Goal: Task Accomplishment & Management: Complete application form

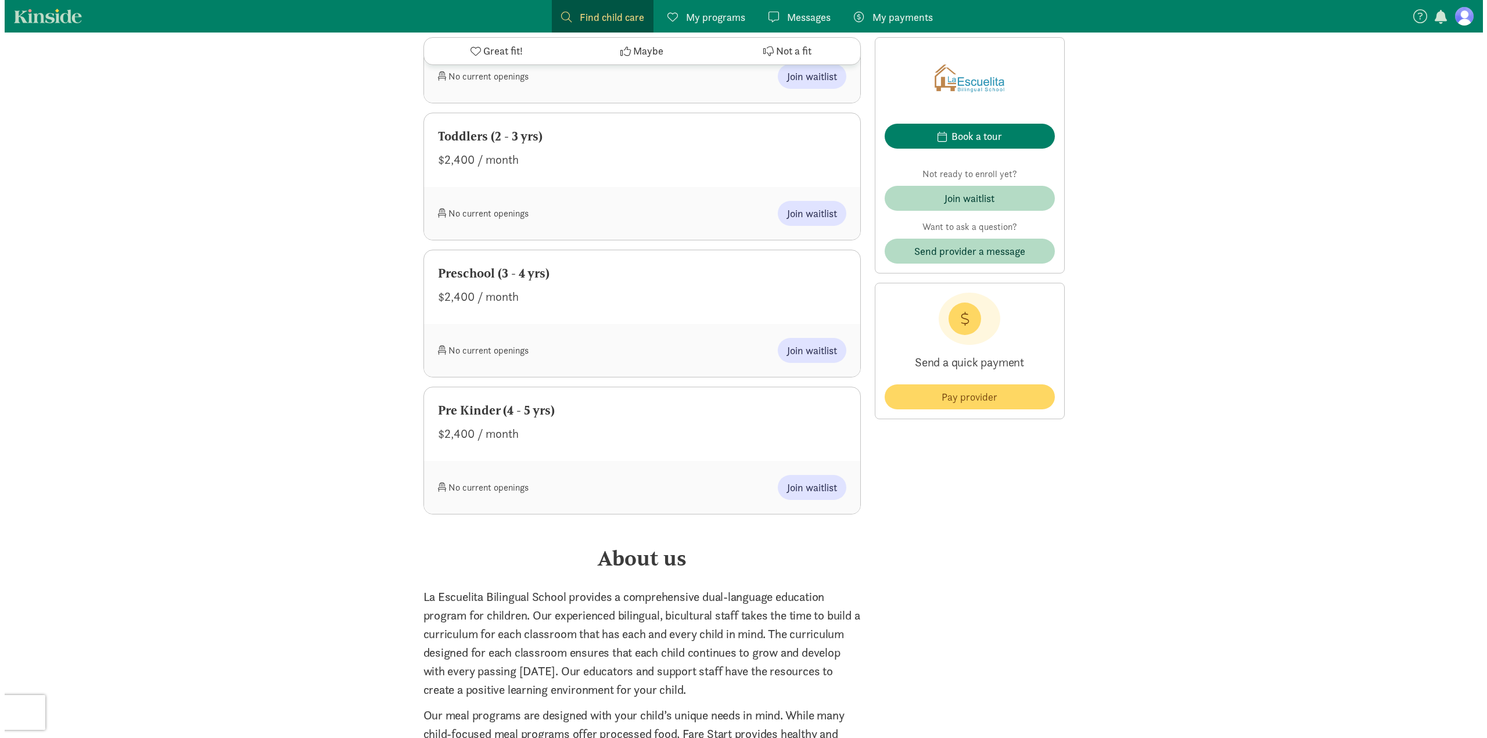
scroll to position [813, 0]
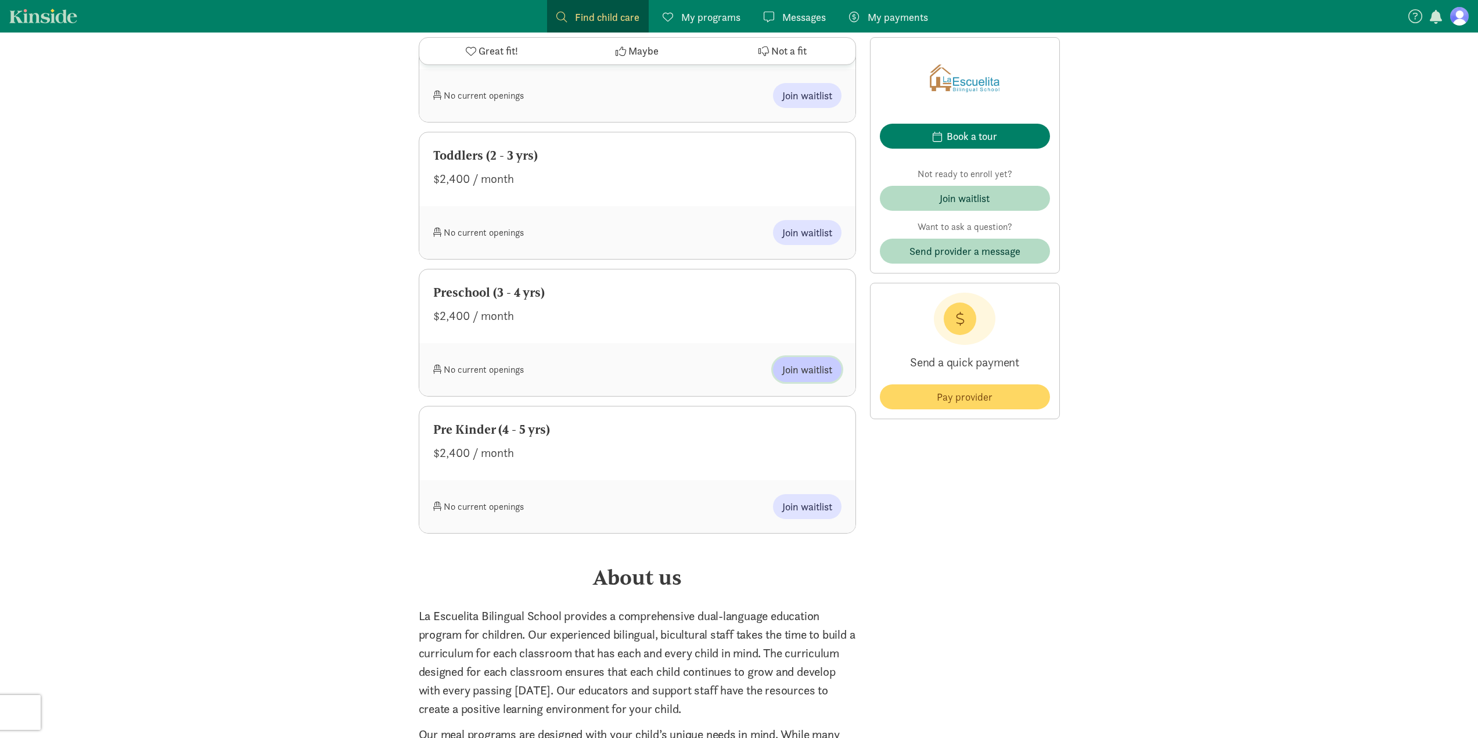
click at [822, 362] on span "Join waitlist" at bounding box center [807, 370] width 50 height 16
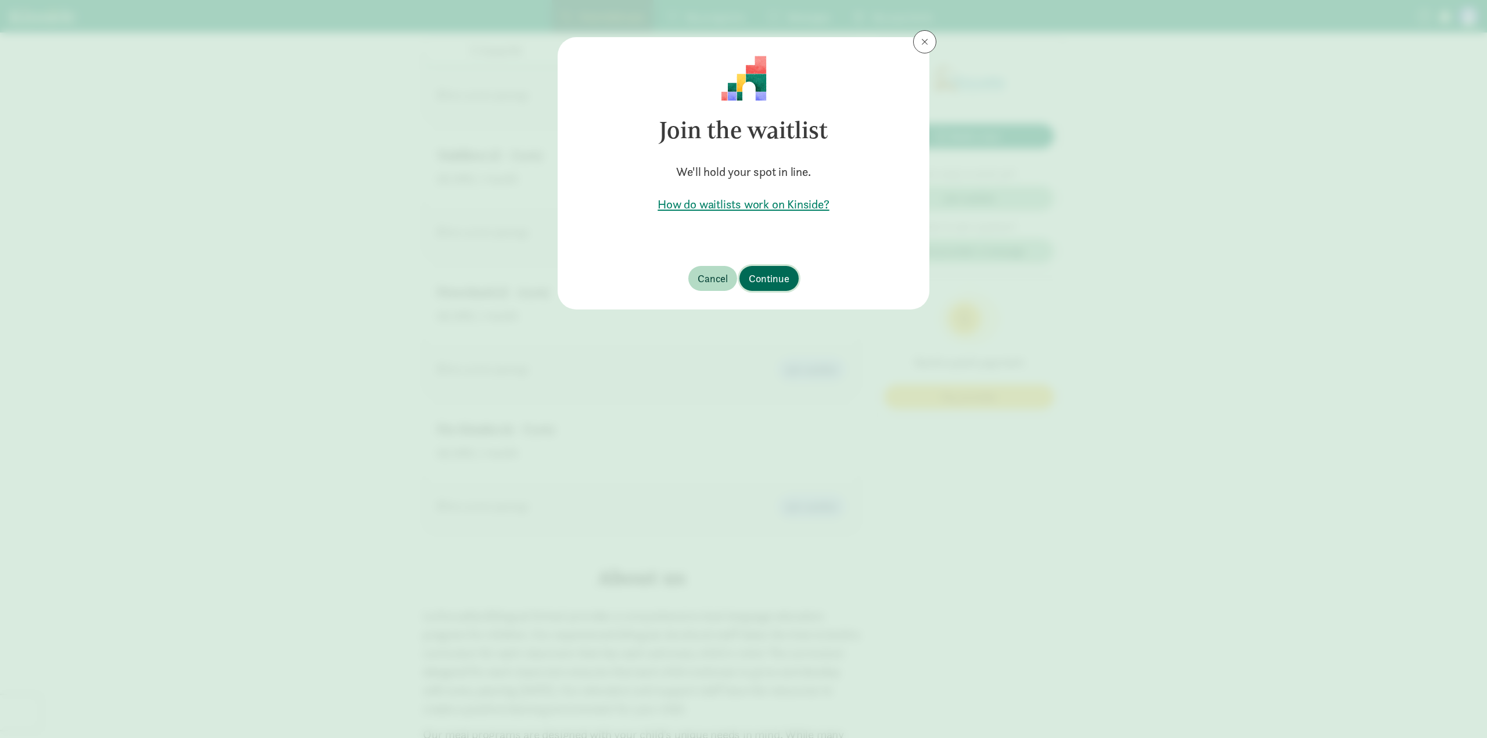
click at [766, 274] on span "Continue" at bounding box center [769, 279] width 41 height 16
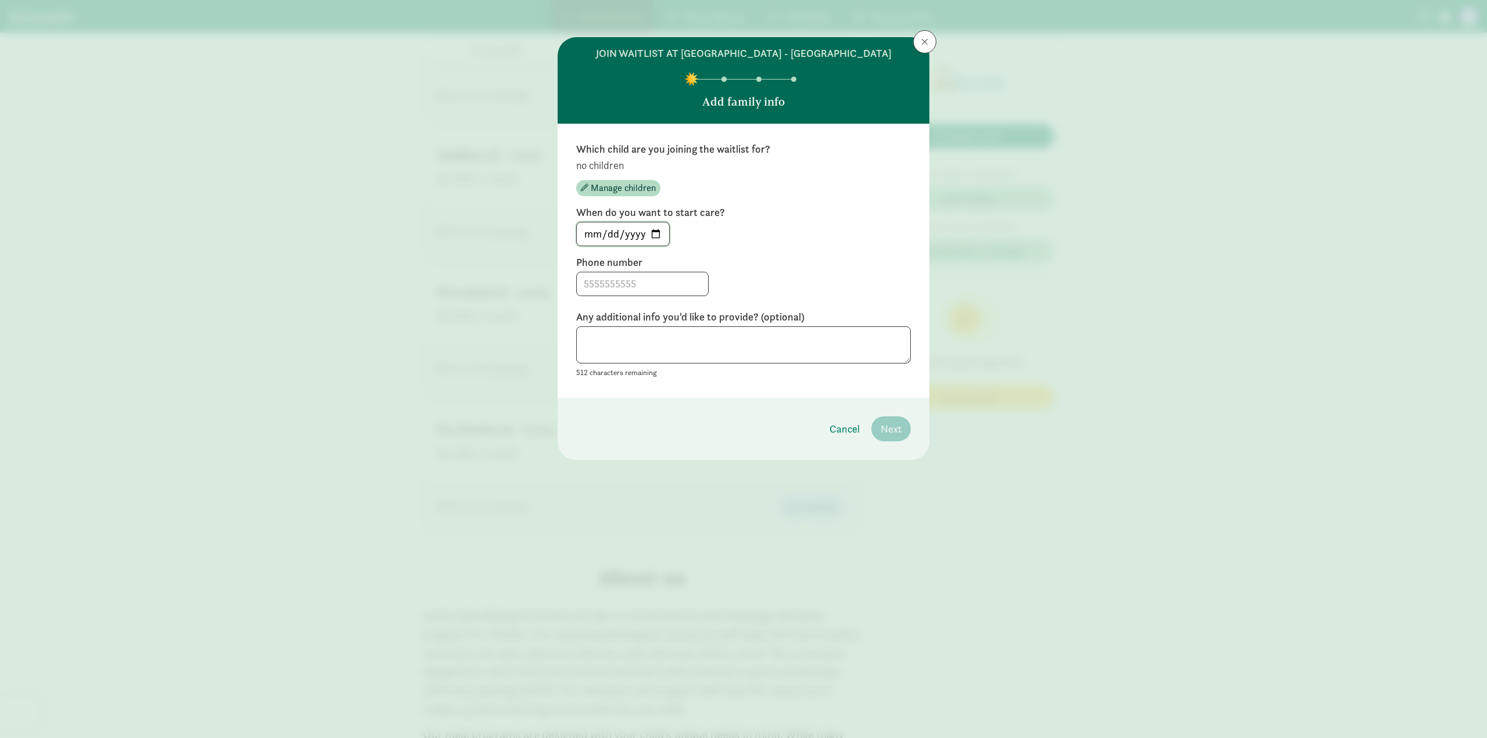
click at [654, 231] on input "[DATE]" at bounding box center [623, 233] width 92 height 23
type input "[DATE]"
click at [629, 186] on span "Manage children" at bounding box center [623, 188] width 65 height 14
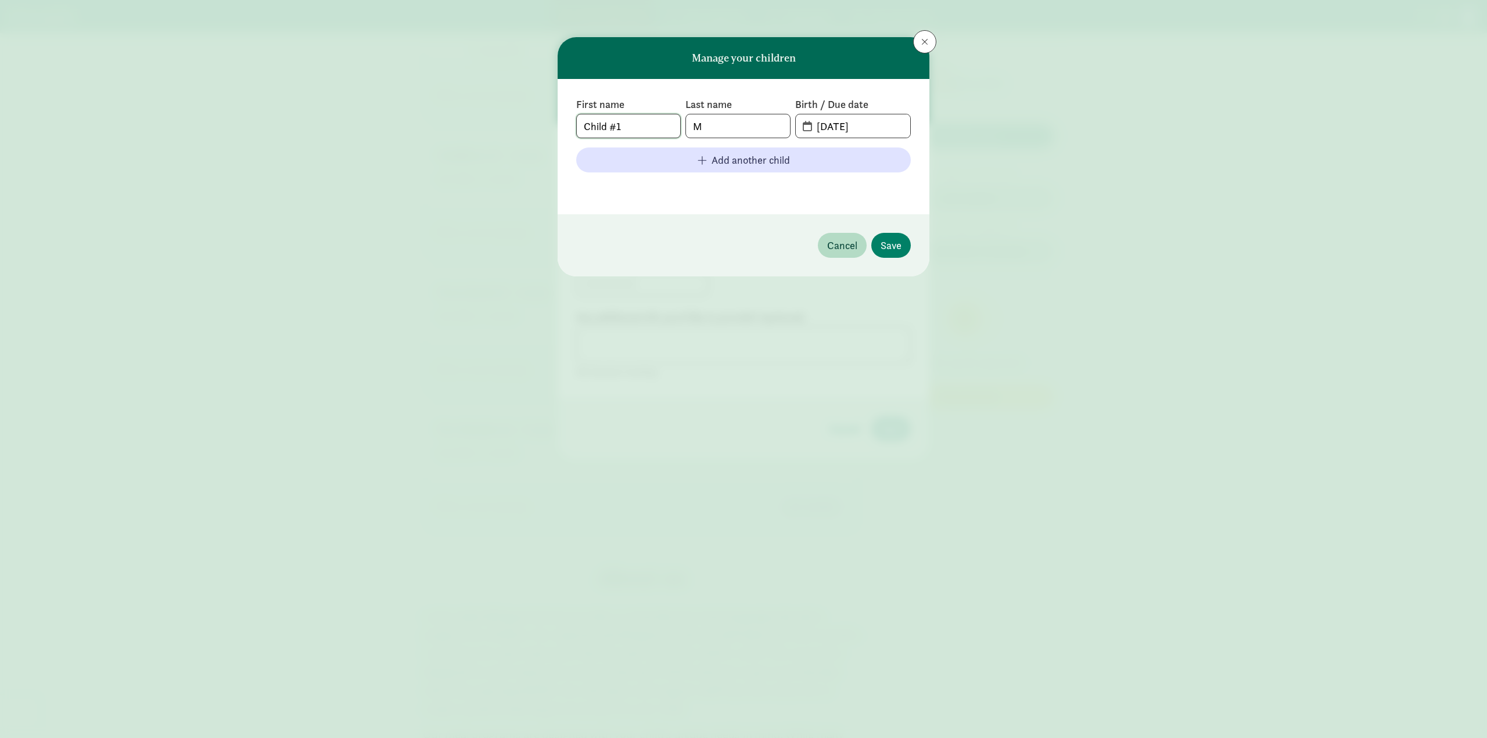
click at [642, 124] on input "Child #1" at bounding box center [628, 125] width 103 height 23
drag, startPoint x: 642, startPoint y: 124, endPoint x: 561, endPoint y: 130, distance: 82.1
click at [561, 130] on div "First name Child #1 Last name M Birth / Due date [DATE] Add another child" at bounding box center [744, 146] width 372 height 135
type input "Jasper"
type input "[PERSON_NAME]"
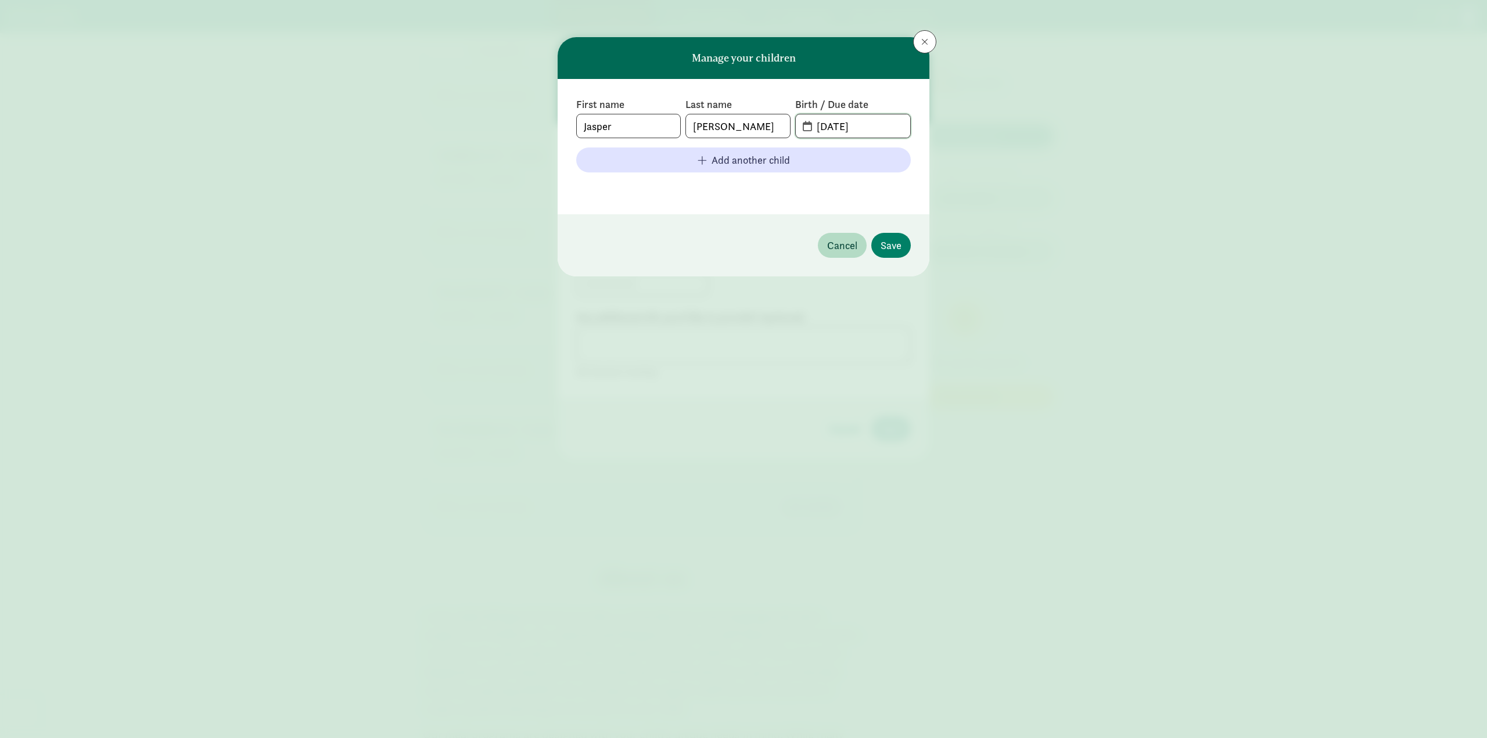
click at [856, 128] on input "[DATE]" at bounding box center [860, 125] width 100 height 23
click at [803, 127] on span "[DATE]" at bounding box center [853, 125] width 114 height 23
drag, startPoint x: 880, startPoint y: 123, endPoint x: 794, endPoint y: 125, distance: 86.0
click at [795, 125] on span "[DATE]" at bounding box center [853, 126] width 116 height 24
type input "[DATE]"
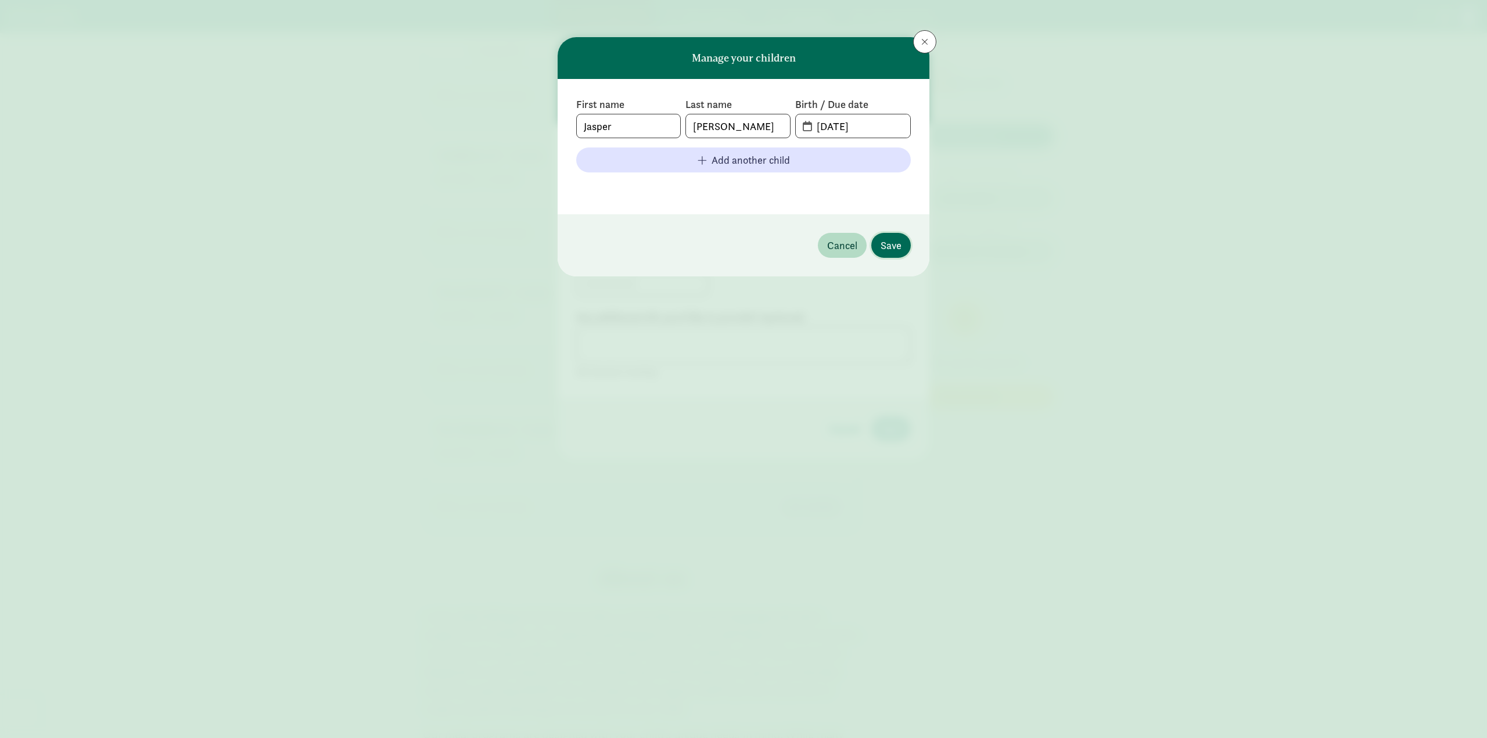
click at [892, 250] on span "Save" at bounding box center [891, 246] width 21 height 16
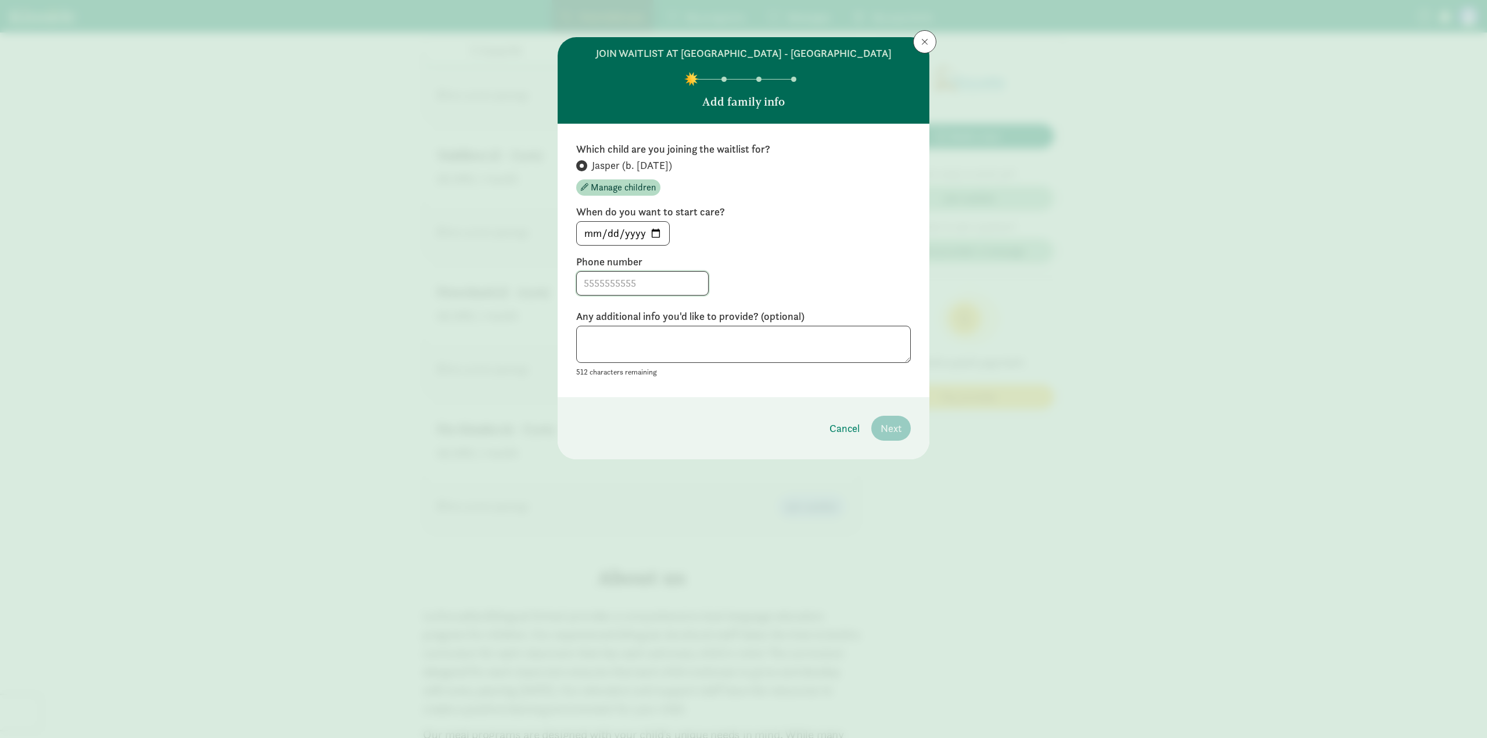
click at [634, 278] on input at bounding box center [642, 283] width 131 height 23
type input "7046045727"
click at [645, 344] on textarea at bounding box center [743, 345] width 335 height 38
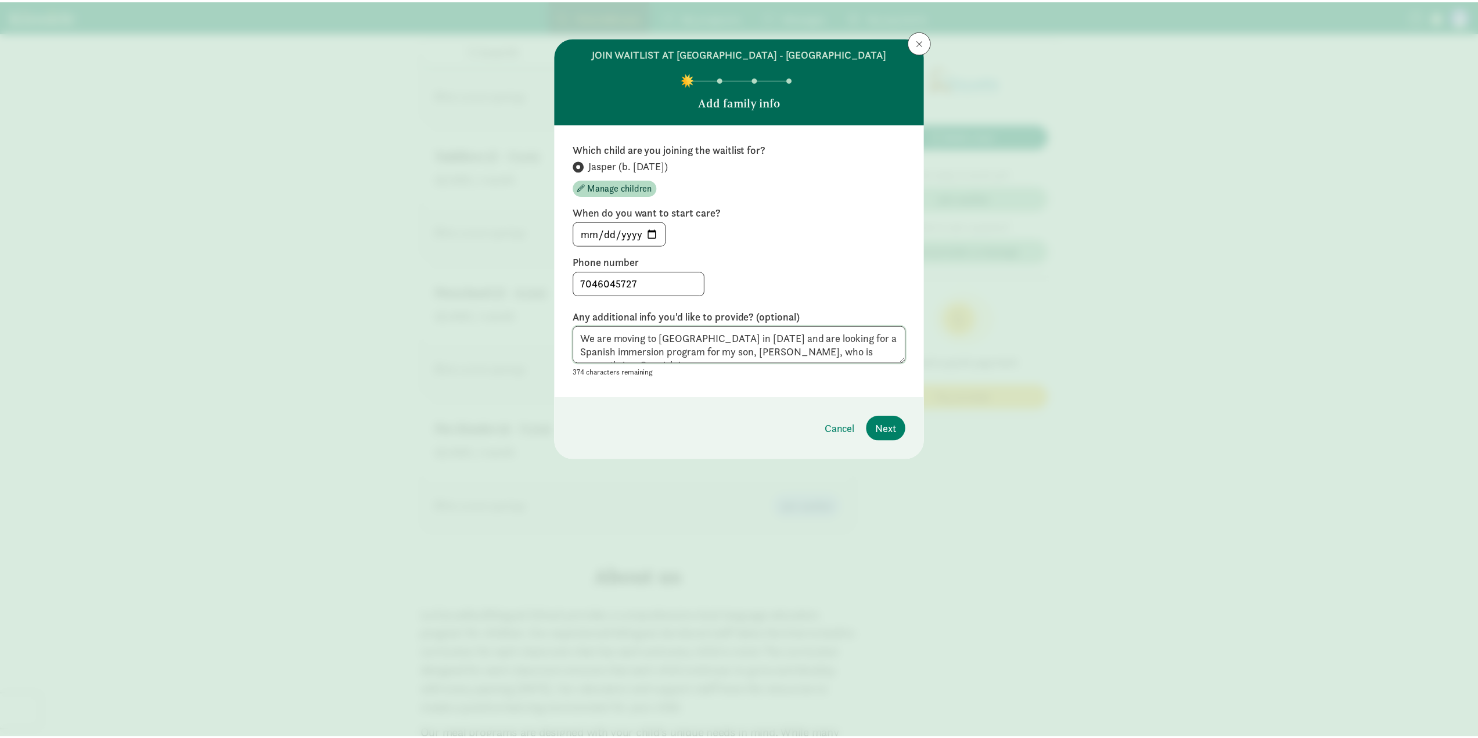
scroll to position [9, 0]
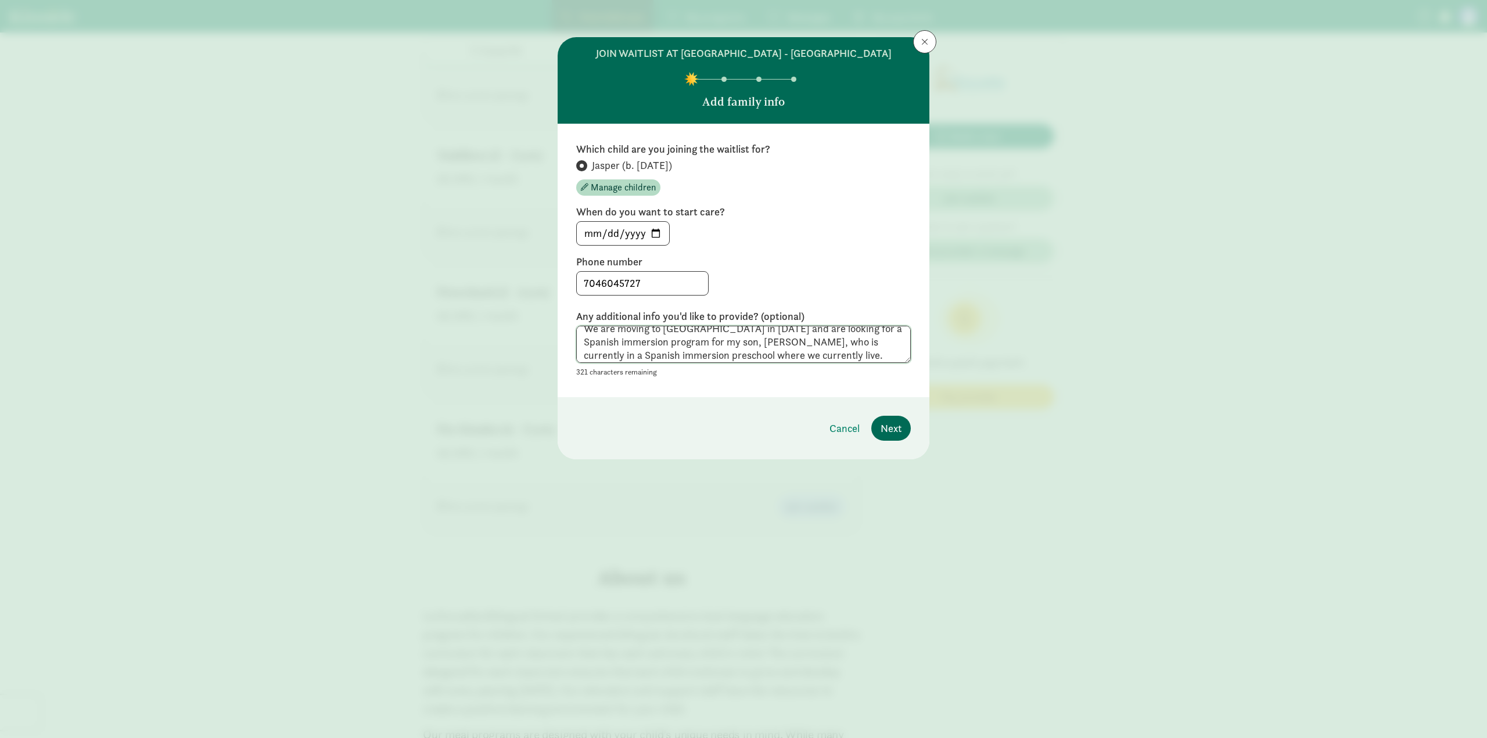
type textarea "We are moving to [GEOGRAPHIC_DATA] in [DATE] and are looking for a Spanish imme…"
click at [896, 428] on span "Next" at bounding box center [891, 429] width 21 height 16
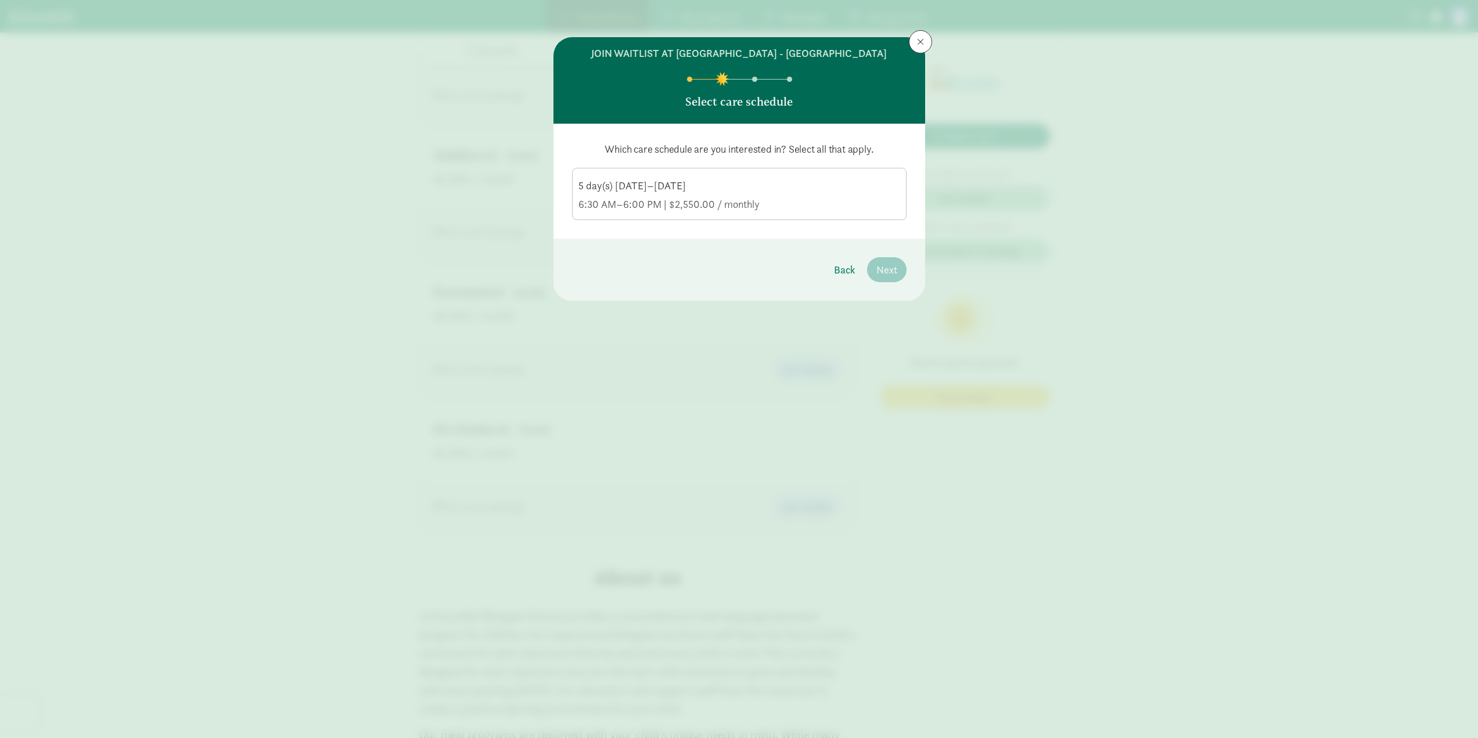
click at [743, 203] on div "6:30 AM–6:00 PM | $2,550.00 / monthly" at bounding box center [740, 204] width 322 height 14
click at [0, 0] on input "5 day(s) [DATE]–[DATE] 6:30 AM–6:00 PM | $2,550.00 / monthly" at bounding box center [0, 0] width 0 height 0
click at [893, 272] on span "Next" at bounding box center [887, 270] width 21 height 16
click at [581, 186] on span at bounding box center [577, 189] width 11 height 11
click at [580, 186] on input "No" at bounding box center [576, 189] width 8 height 8
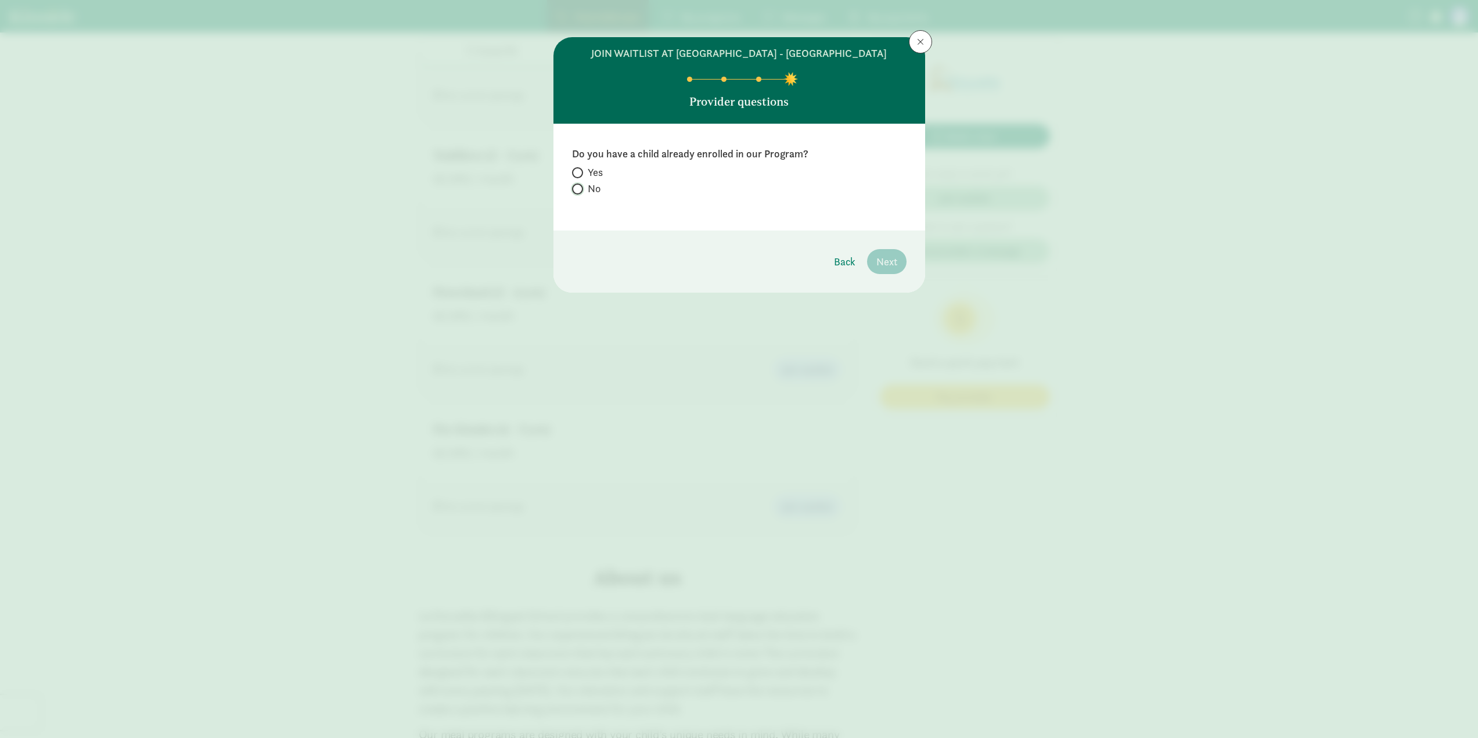
radio input "true"
click at [878, 261] on span "Next" at bounding box center [887, 262] width 21 height 16
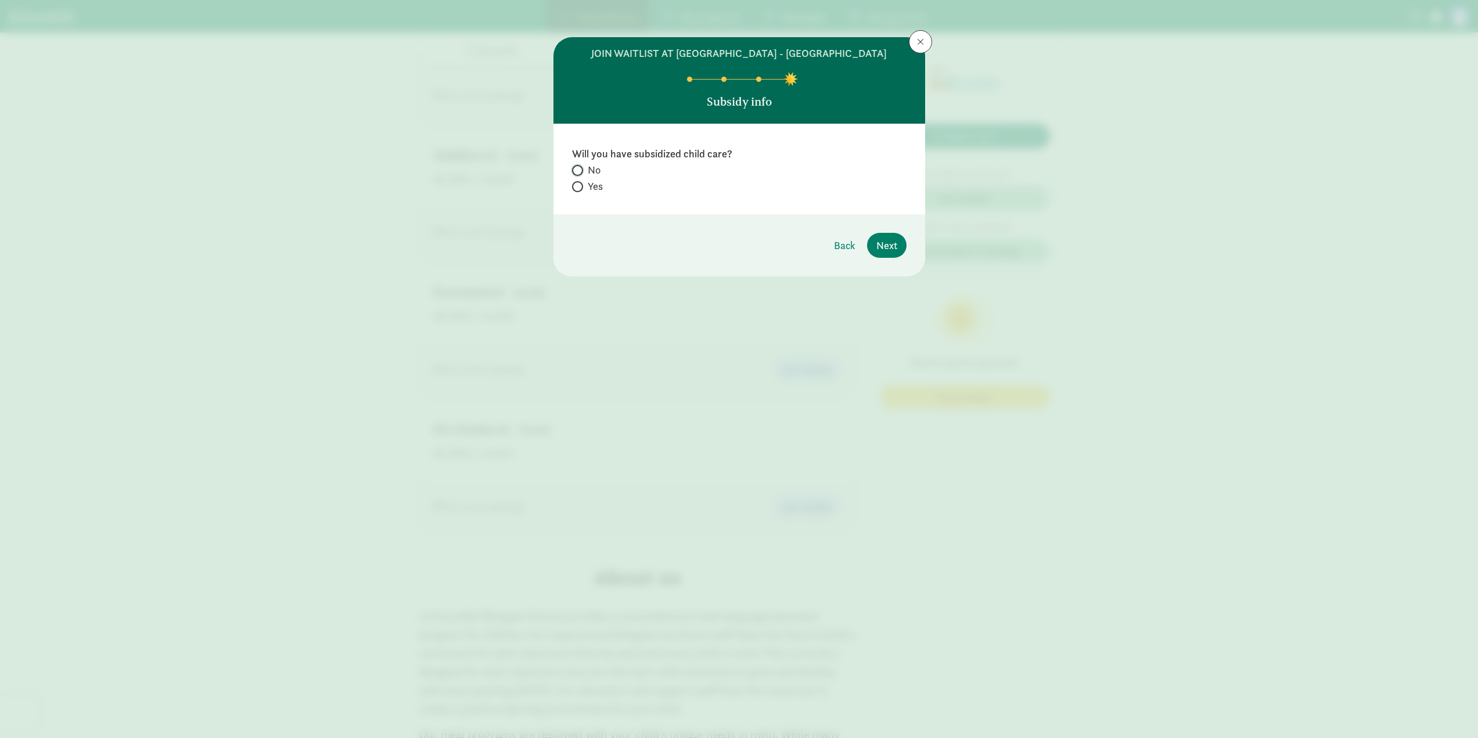
click at [576, 168] on input "No" at bounding box center [576, 171] width 8 height 8
radio input "true"
click at [892, 252] on span "Next" at bounding box center [887, 246] width 21 height 16
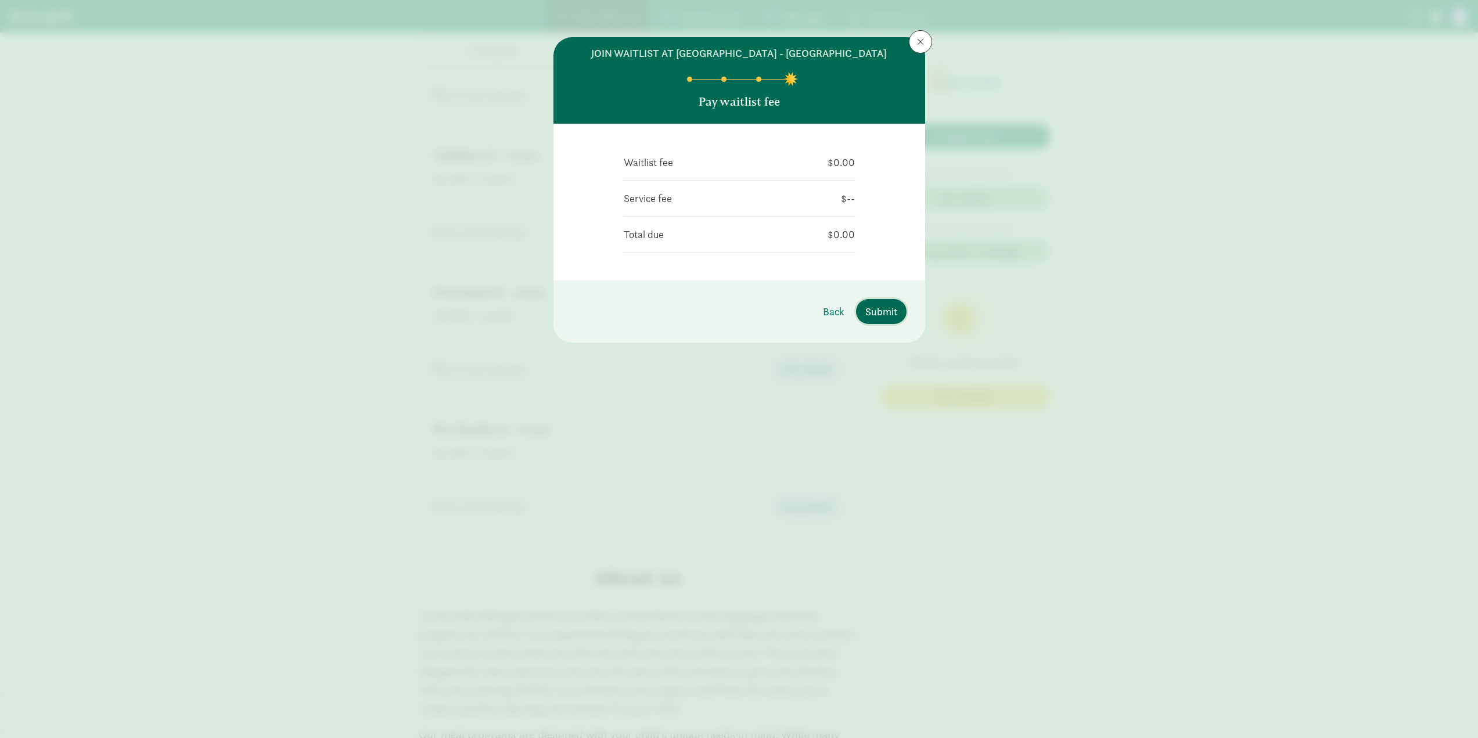
click at [879, 319] on span "Submit" at bounding box center [881, 312] width 32 height 16
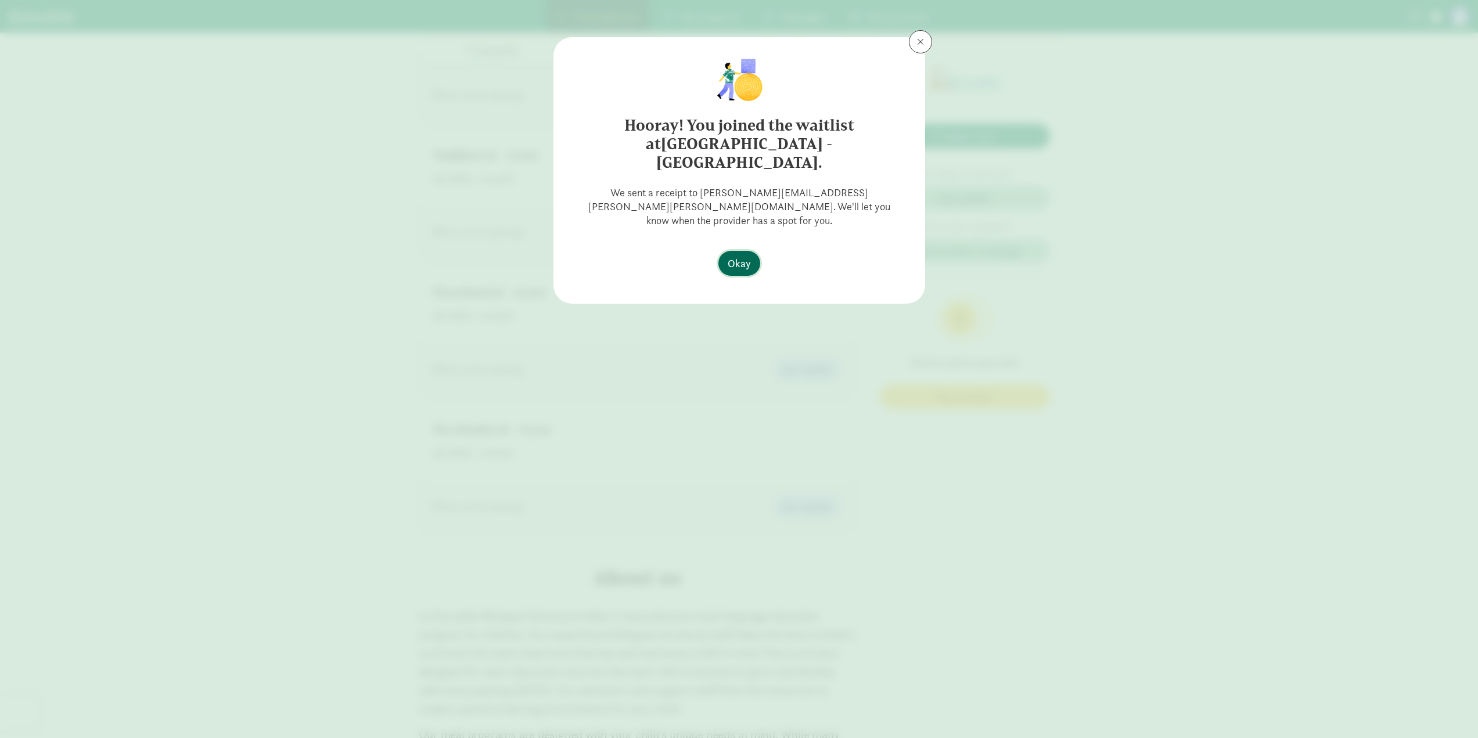
click at [743, 256] on span "Okay" at bounding box center [739, 264] width 23 height 16
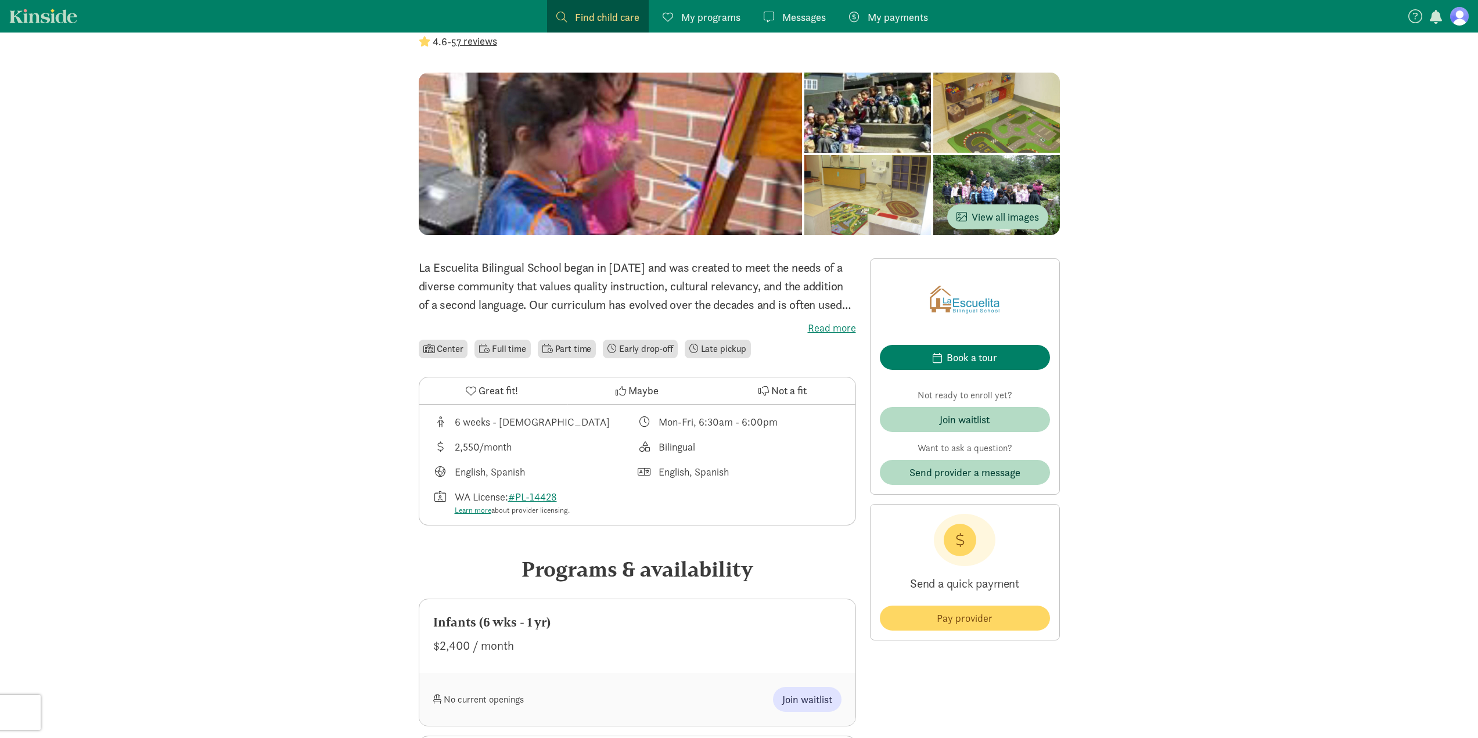
scroll to position [0, 0]
